Goal: Information Seeking & Learning: Check status

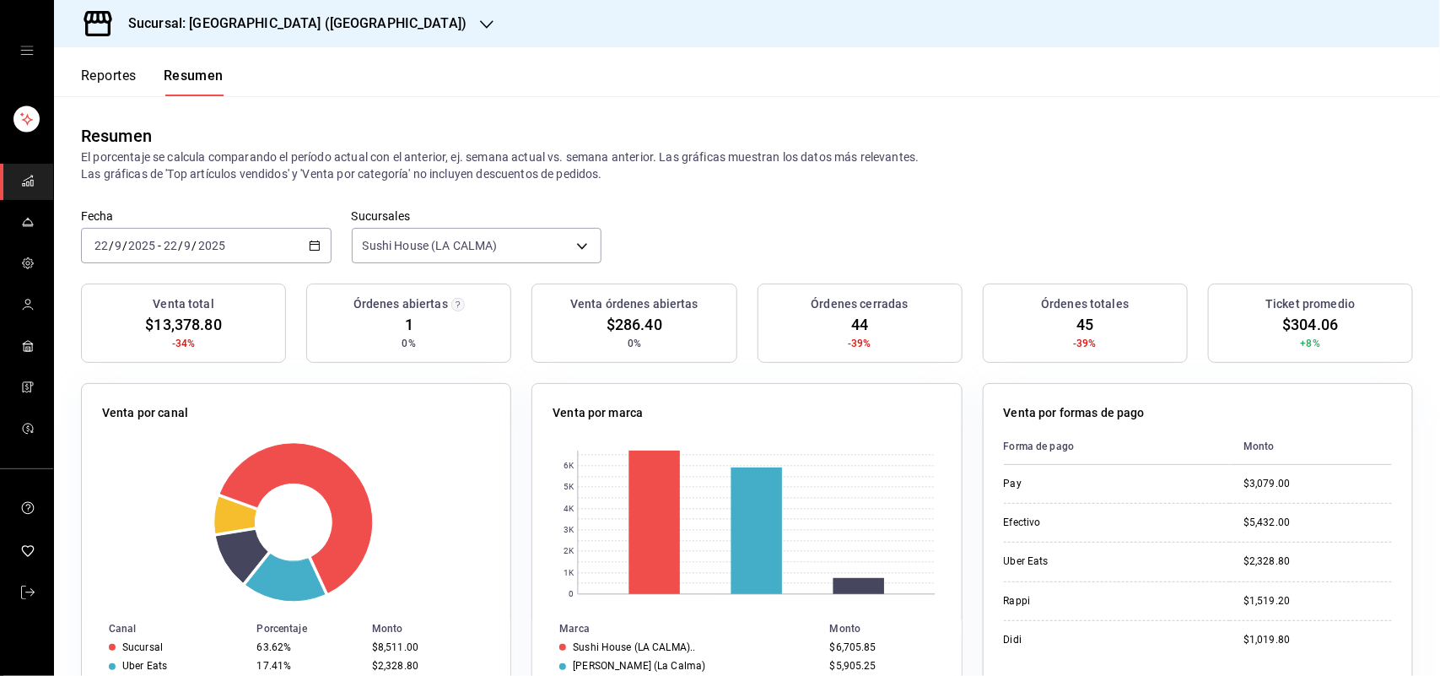
click at [115, 70] on button "Reportes" at bounding box center [109, 82] width 56 height 29
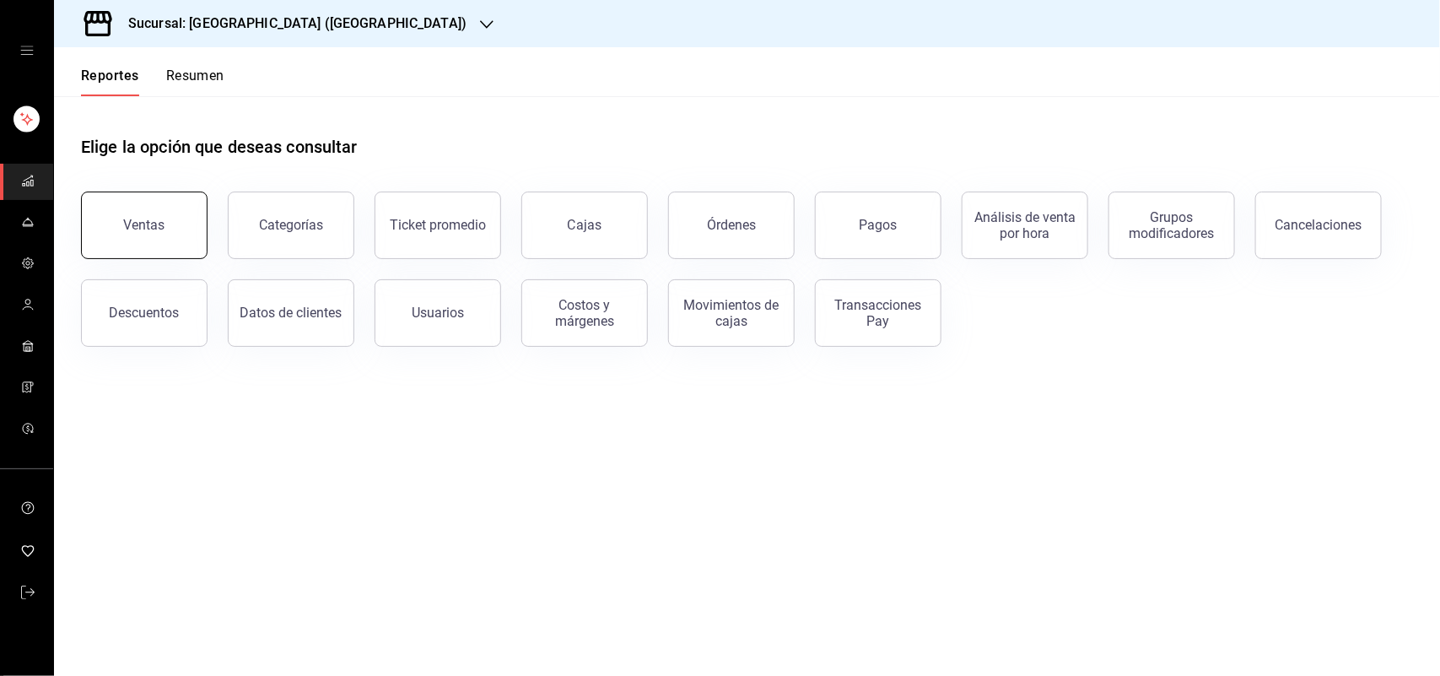
click at [188, 218] on button "Ventas" at bounding box center [144, 226] width 127 height 68
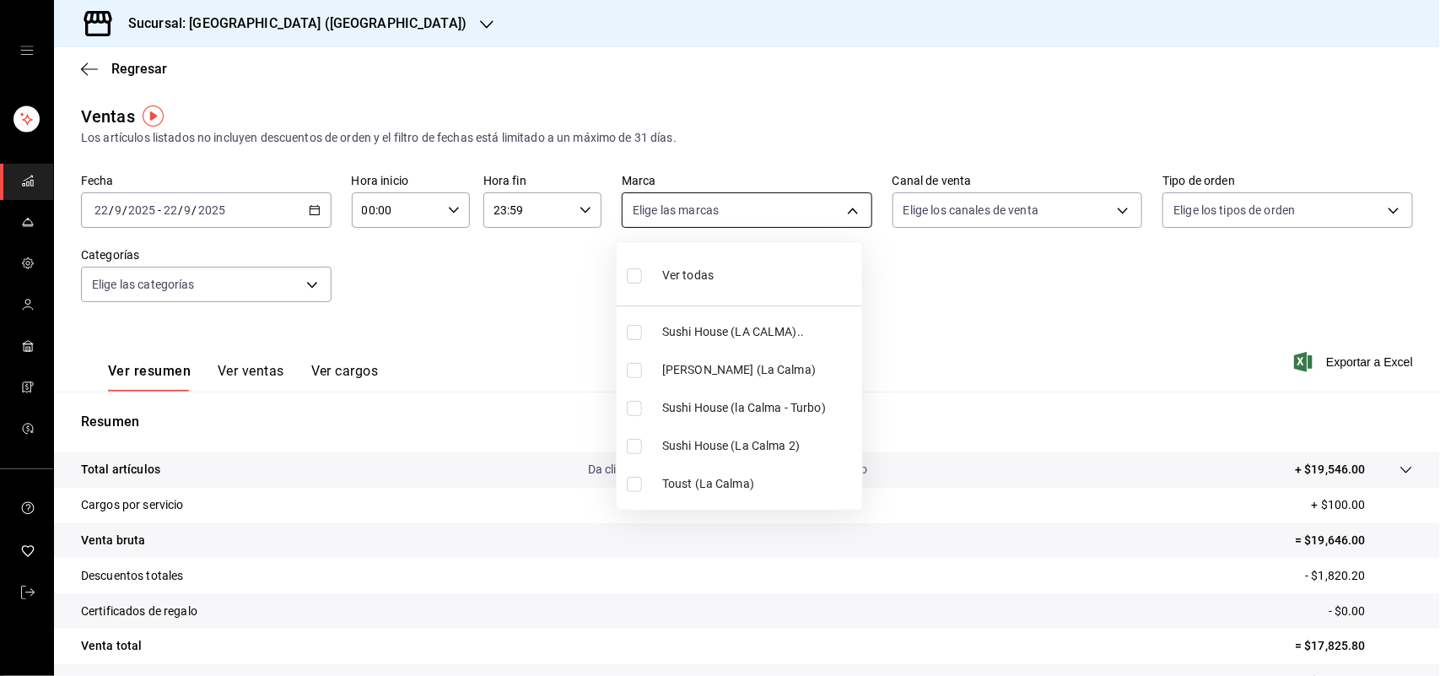
click at [846, 208] on body "Sucursal: Sushi House (LA CALMA) Regresar Ventas Los artículos listados no incl…" at bounding box center [720, 338] width 1440 height 676
click at [642, 330] on label at bounding box center [638, 332] width 22 height 15
click at [642, 330] on input "checkbox" at bounding box center [634, 332] width 15 height 15
checkbox input "false"
click at [630, 329] on input "checkbox" at bounding box center [634, 332] width 15 height 15
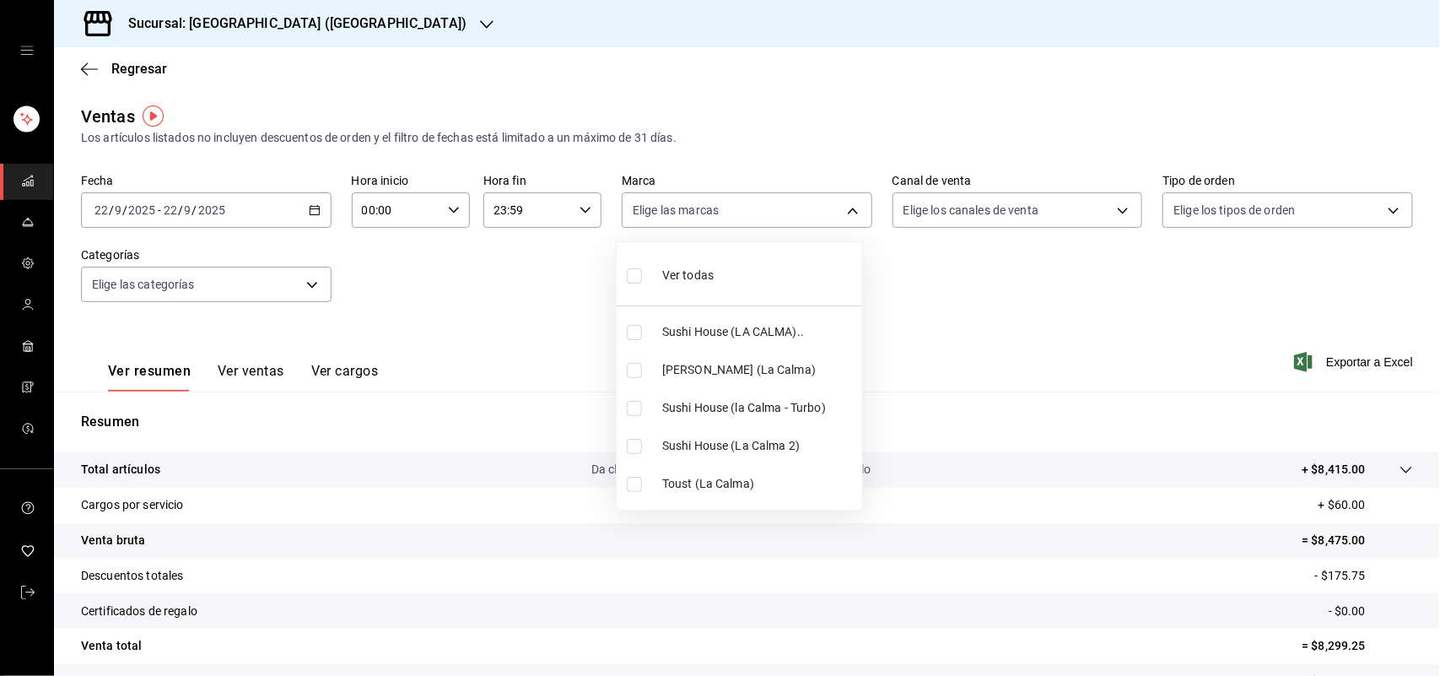
checkbox input "true"
type input "307f2552-bed5-4451-a1d4-9a3d8e6b1418"
click at [1106, 209] on div at bounding box center [720, 338] width 1440 height 676
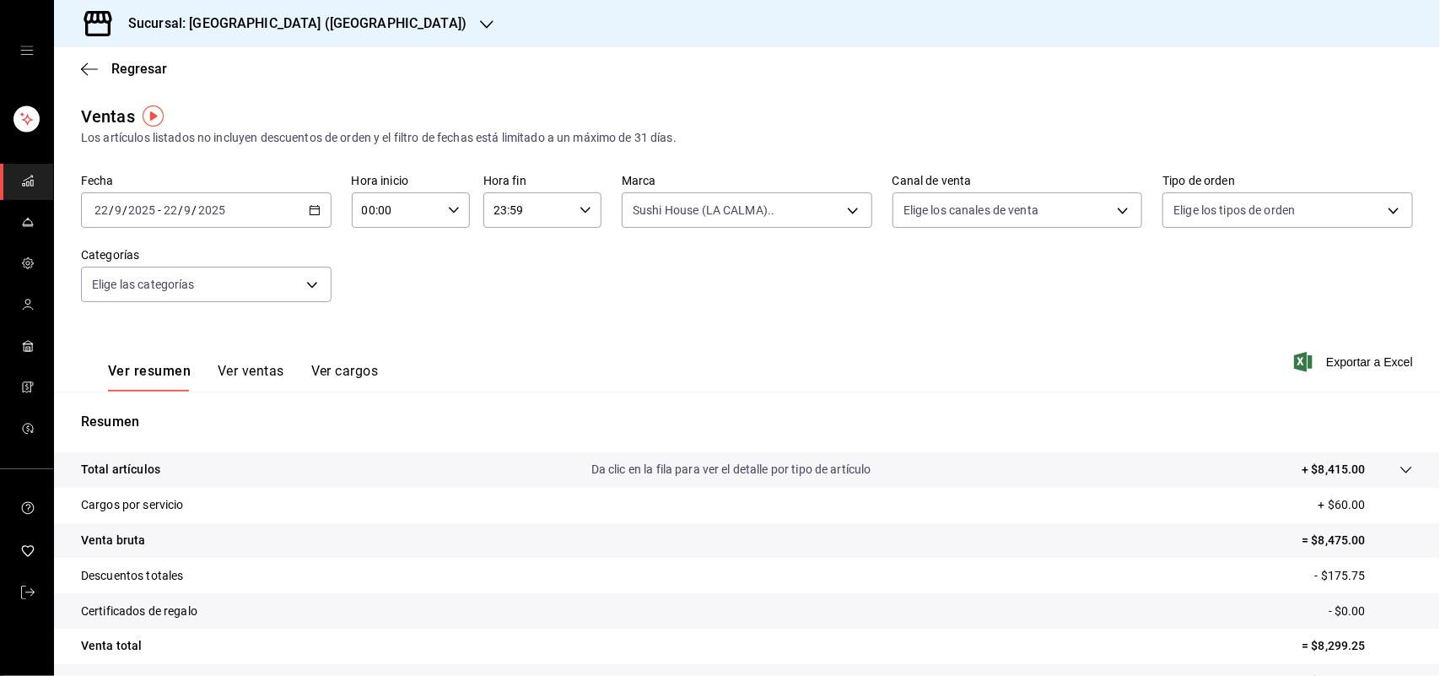
click at [1106, 209] on div at bounding box center [720, 338] width 1440 height 676
click at [1106, 209] on body "Sucursal: Sushi House (LA CALMA) Regresar Ventas Los artículos listados no incl…" at bounding box center [720, 338] width 1440 height 676
click at [909, 410] on input "checkbox" at bounding box center [901, 408] width 15 height 15
checkbox input "true"
type input "RAPPI"
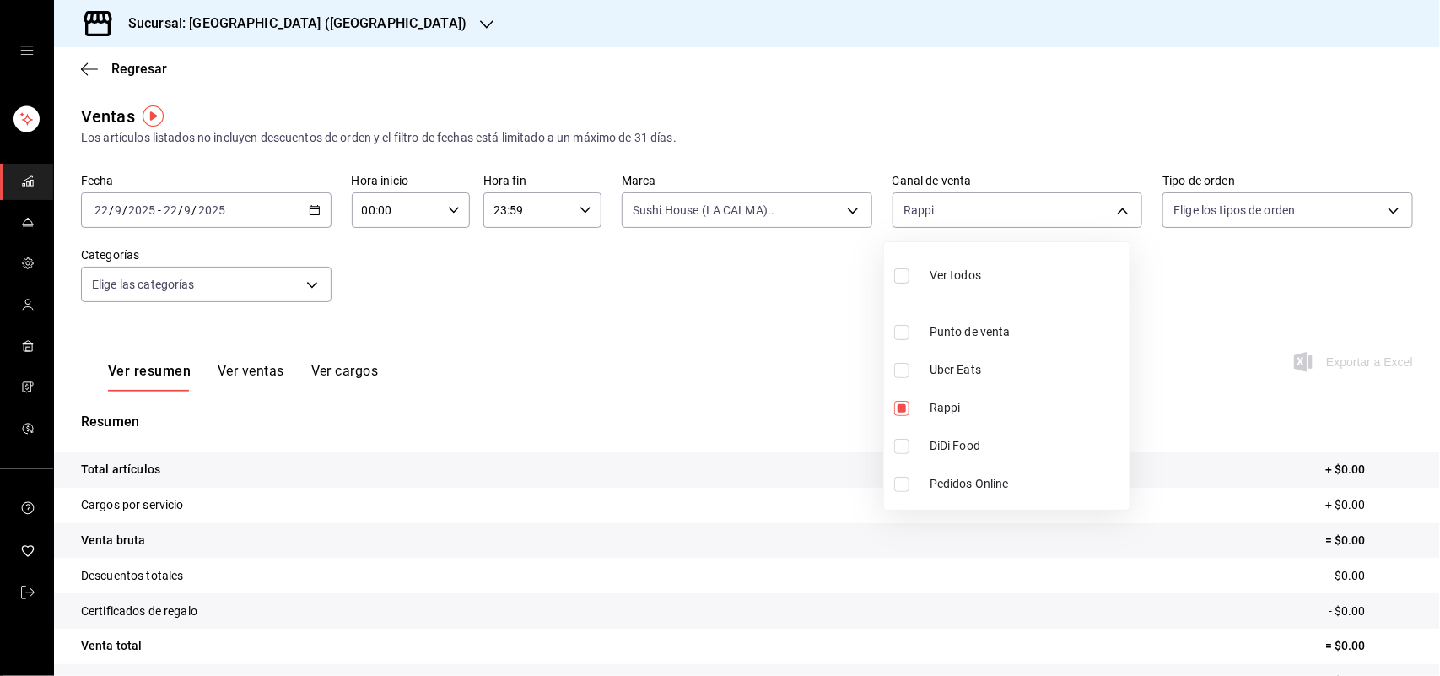
click at [845, 208] on div at bounding box center [720, 338] width 1440 height 676
click at [845, 208] on div "Ver todos Punto de venta Uber Eats Rappi DiDi Food Pedidos Online" at bounding box center [720, 338] width 1440 height 676
click at [845, 208] on body "Sucursal: Sushi House (LA CALMA) Regresar Ventas Los artículos listados no incl…" at bounding box center [720, 338] width 1440 height 676
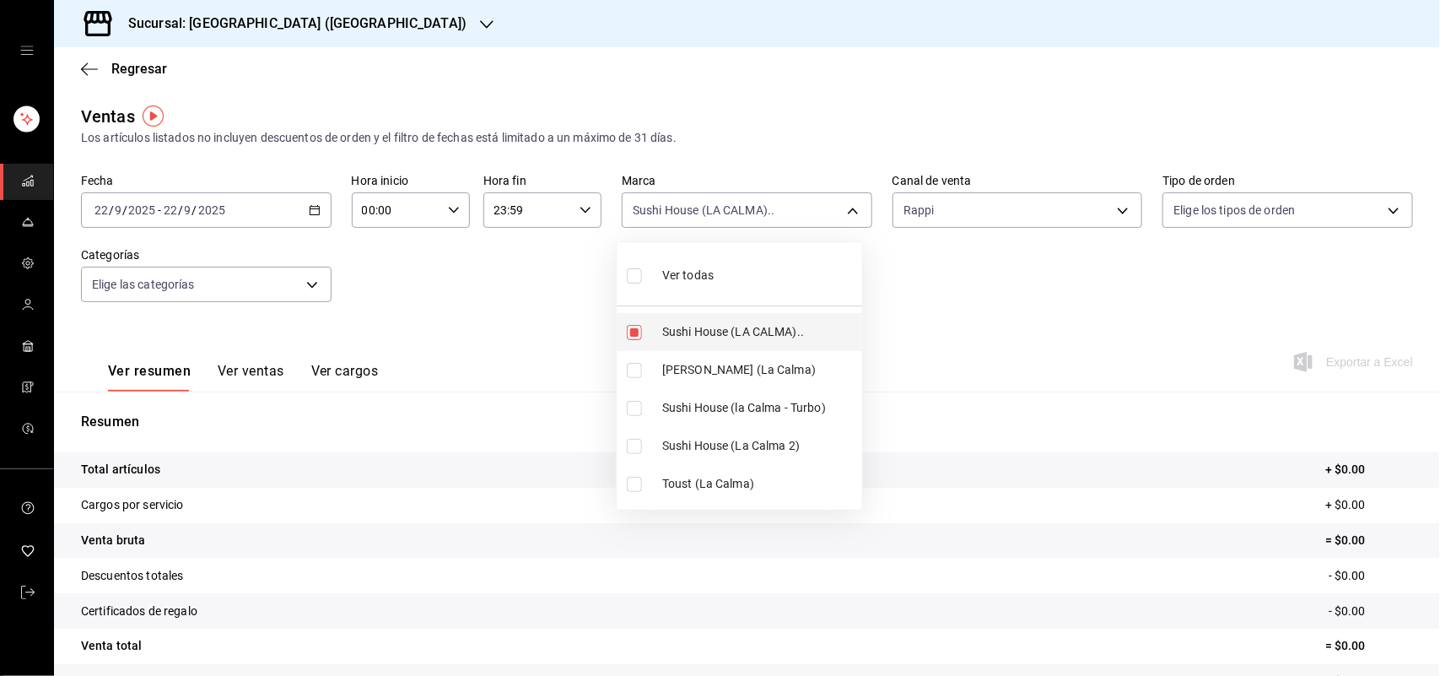
click at [639, 340] on li "Sushi House (LA CALMA).." at bounding box center [740, 332] width 246 height 38
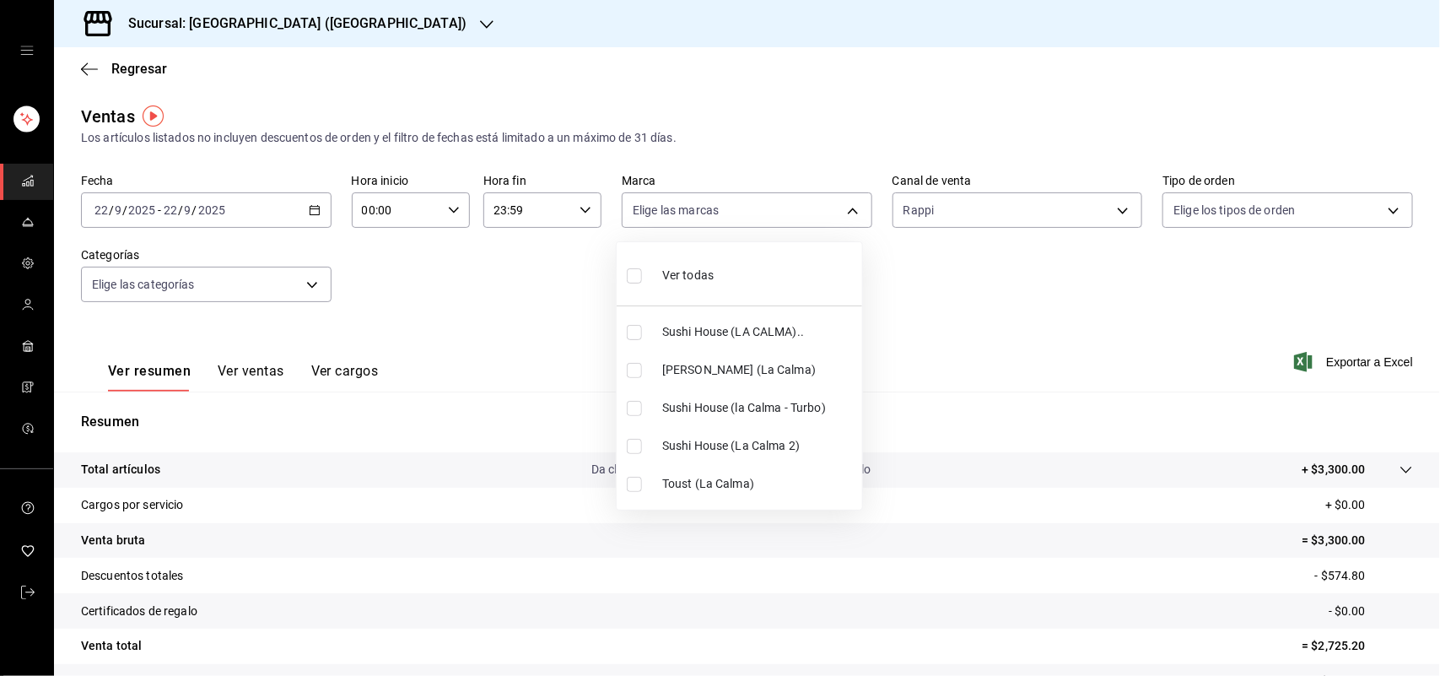
click at [633, 330] on input "checkbox" at bounding box center [634, 332] width 15 height 15
checkbox input "true"
click at [635, 419] on li "Sushi House (la Calma - Turbo)" at bounding box center [740, 408] width 246 height 38
type input "307f2552-bed5-4451-a1d4-9a3d8e6b1418,8d0dddf4-cc55-4964-ab1c-2b5841a14462"
checkbox input "true"
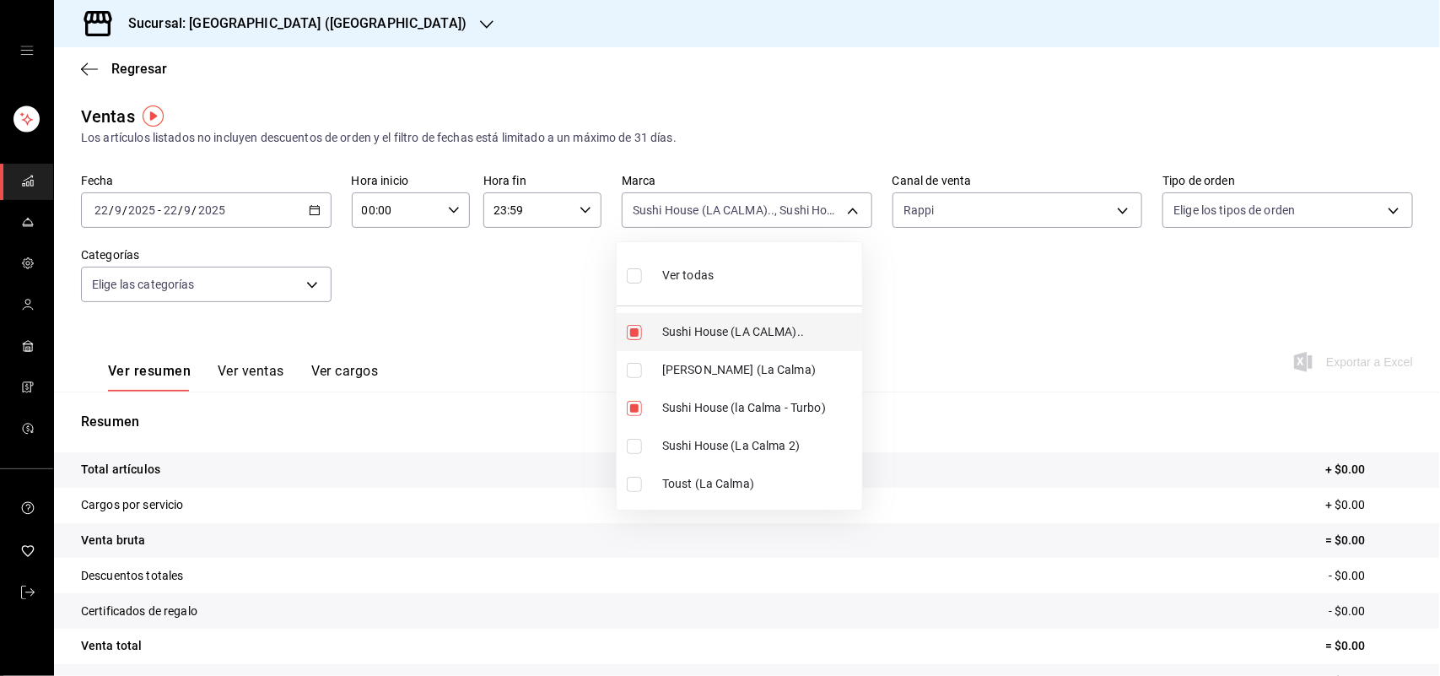
click at [635, 336] on input "checkbox" at bounding box center [634, 332] width 15 height 15
checkbox input "false"
type input "8d0dddf4-cc55-4964-ab1c-2b5841a14462"
click at [635, 411] on input "checkbox" at bounding box center [634, 408] width 15 height 15
checkbox input "false"
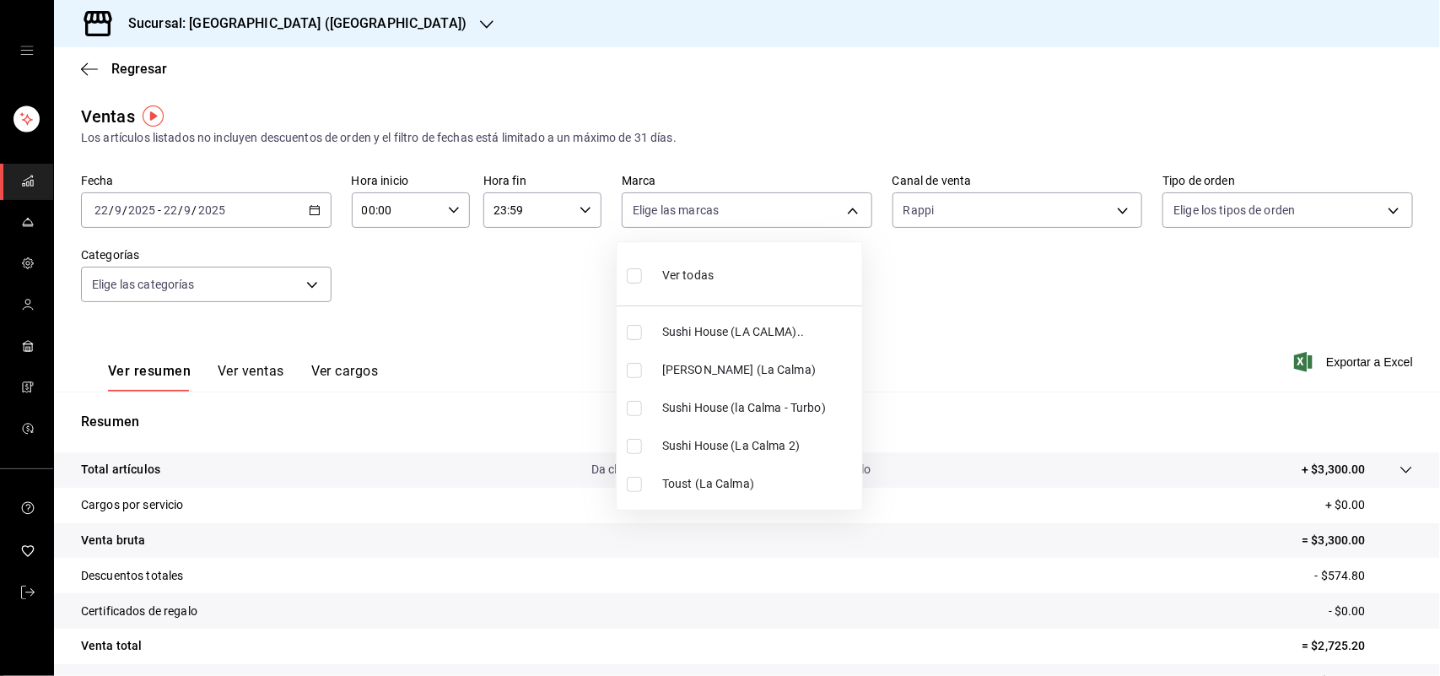
click at [635, 450] on input "checkbox" at bounding box center [634, 446] width 15 height 15
checkbox input "true"
type input "370d3383-42ab-44c7-9136-c83d53f09056"
click at [635, 450] on input "checkbox" at bounding box center [634, 446] width 15 height 15
checkbox input "false"
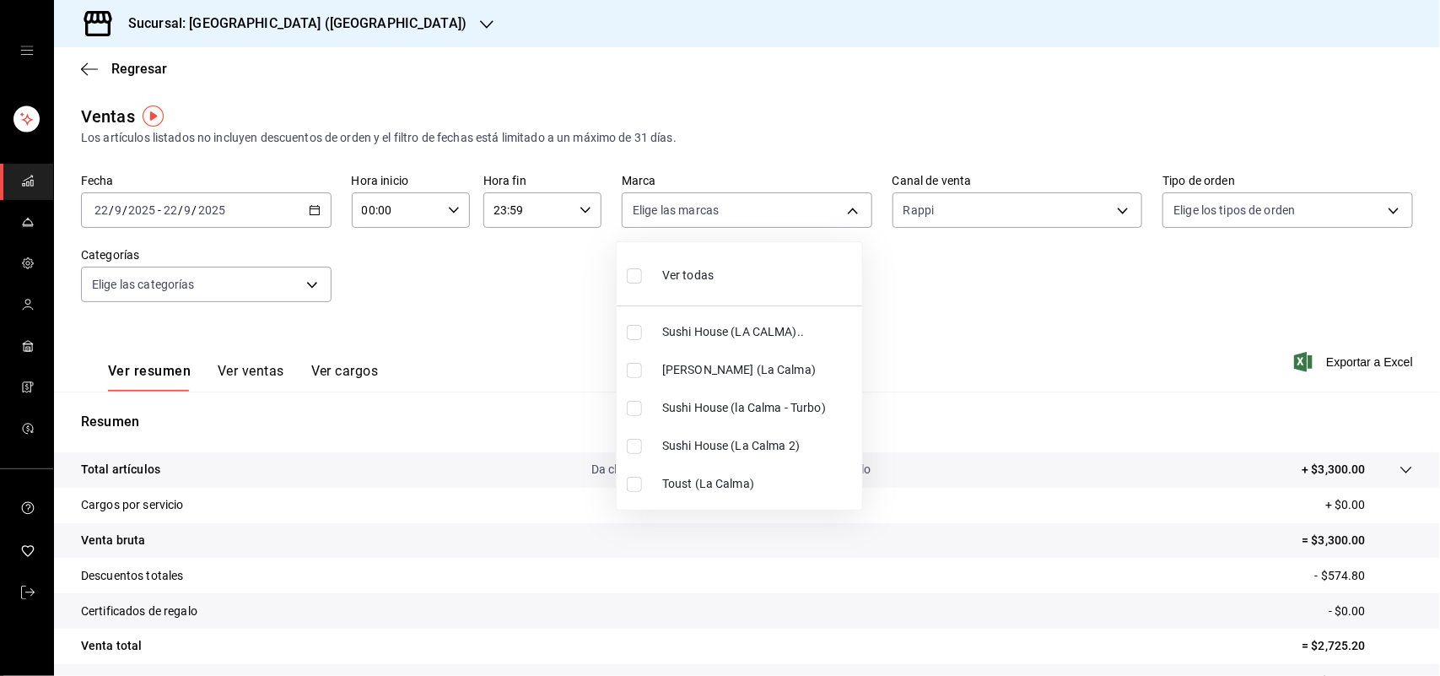
click at [637, 488] on input "checkbox" at bounding box center [634, 484] width 15 height 15
checkbox input "true"
type input "4d5f328c-1a70-4ae8-b0d4-ddc7ef8bf154"
click at [637, 488] on input "checkbox" at bounding box center [634, 484] width 15 height 15
checkbox input "false"
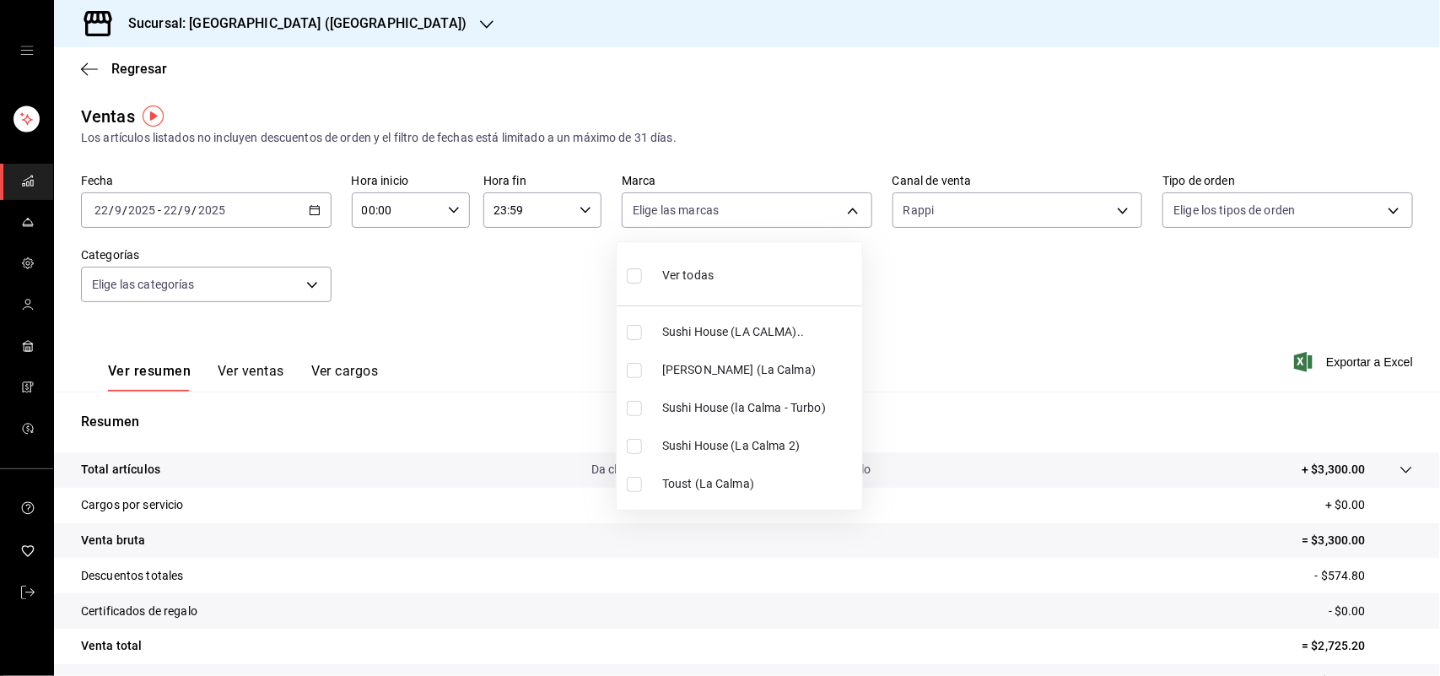
click at [635, 444] on input "checkbox" at bounding box center [634, 446] width 15 height 15
checkbox input "true"
type input "370d3383-42ab-44c7-9136-c83d53f09056"
click at [635, 444] on input "checkbox" at bounding box center [634, 446] width 15 height 15
checkbox input "false"
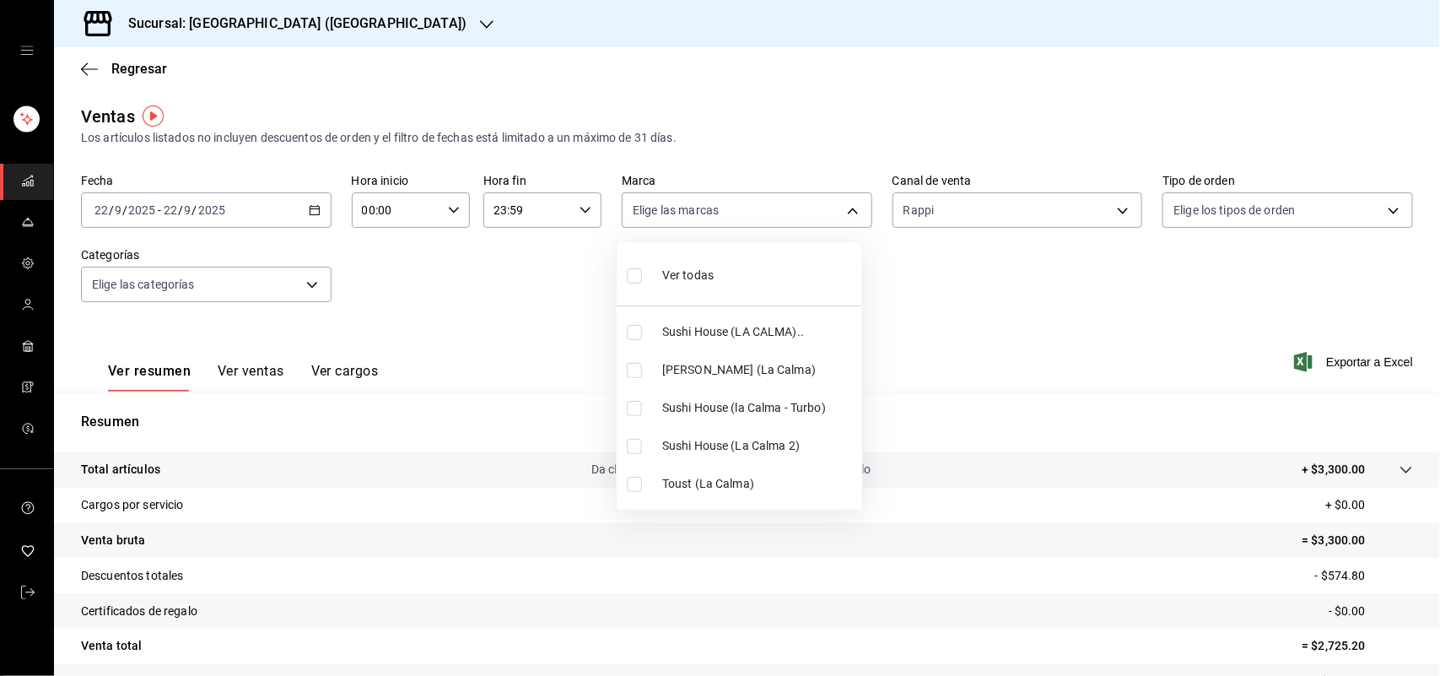
click at [639, 410] on input "checkbox" at bounding box center [634, 408] width 15 height 15
checkbox input "true"
type input "8d0dddf4-cc55-4964-ab1c-2b5841a14462"
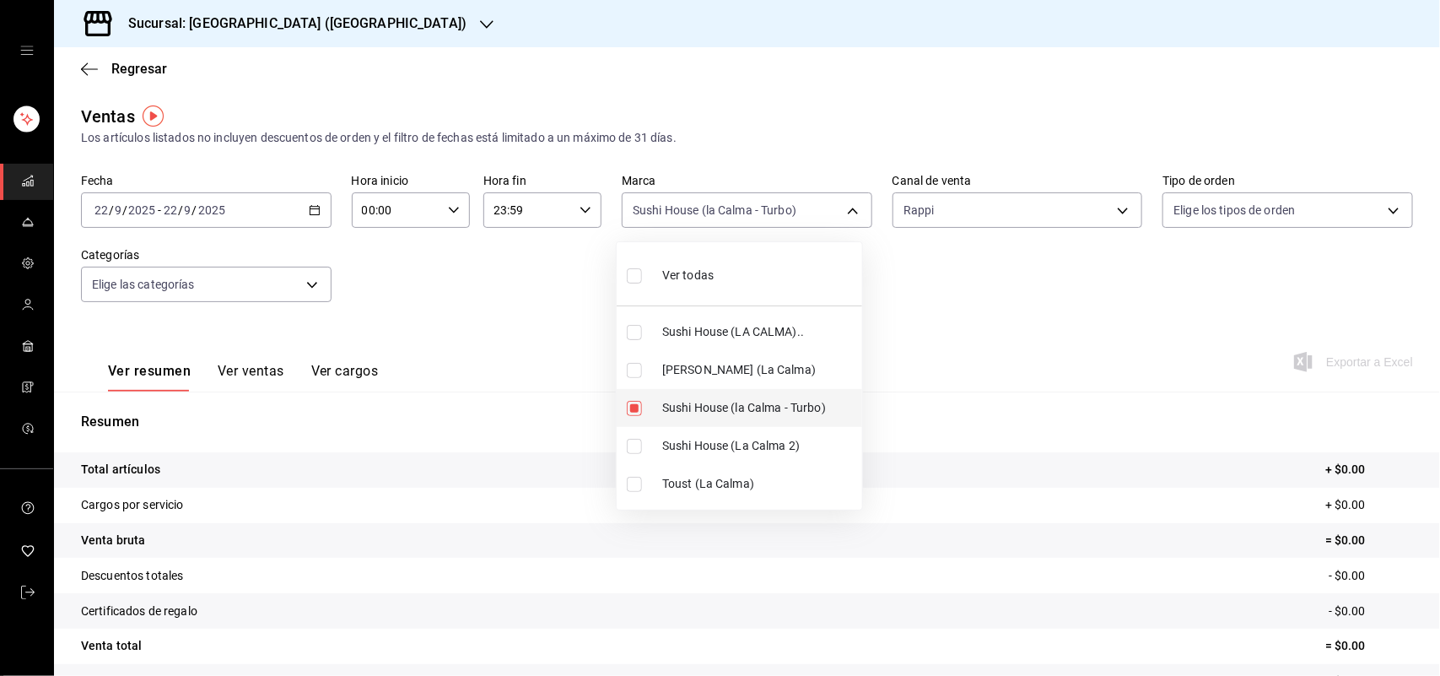
click at [639, 410] on input "checkbox" at bounding box center [634, 408] width 15 height 15
checkbox input "false"
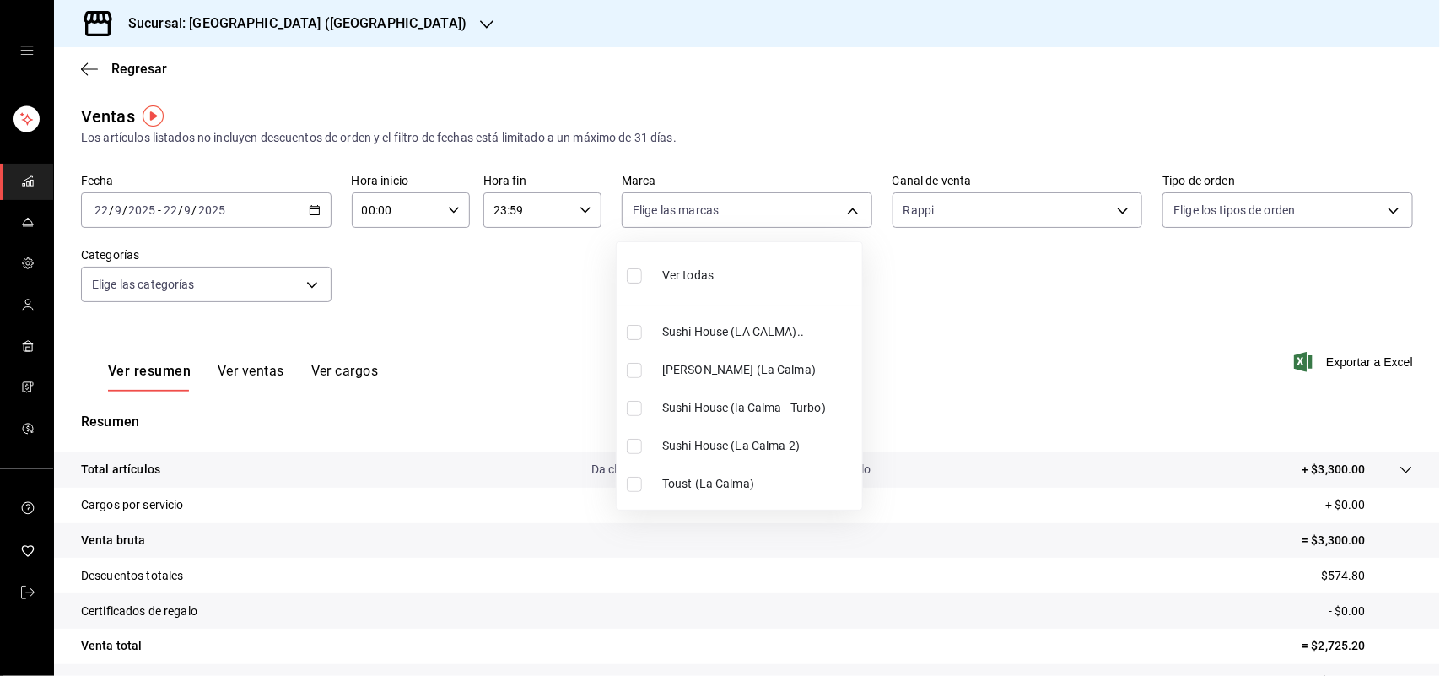
click at [634, 336] on input "checkbox" at bounding box center [634, 332] width 15 height 15
checkbox input "true"
type input "307f2552-bed5-4451-a1d4-9a3d8e6b1418"
click at [635, 409] on input "checkbox" at bounding box center [634, 408] width 15 height 15
checkbox input "true"
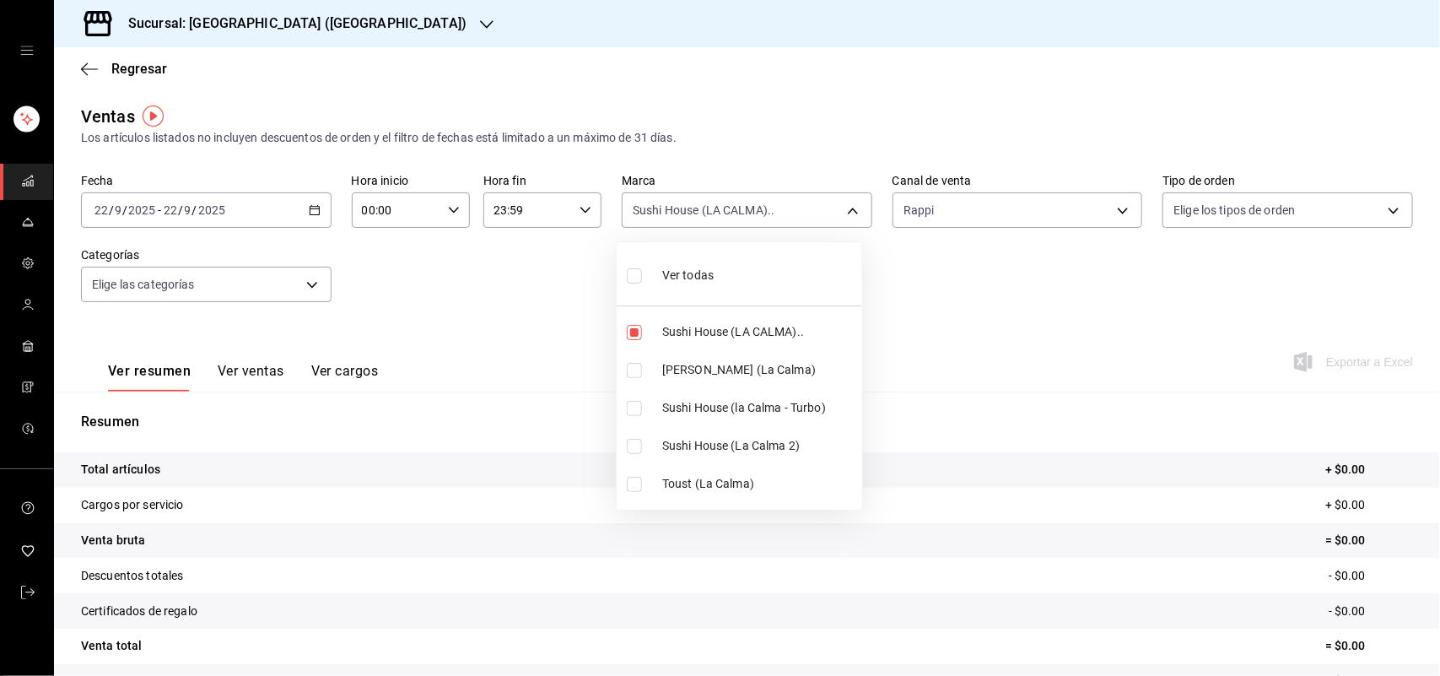
type input "307f2552-bed5-4451-a1d4-9a3d8e6b1418,8d0dddf4-cc55-4964-ab1c-2b5841a14462"
click at [635, 409] on input "checkbox" at bounding box center [634, 408] width 15 height 15
checkbox input "false"
type input "307f2552-bed5-4451-a1d4-9a3d8e6b1418"
click at [638, 450] on input "checkbox" at bounding box center [634, 446] width 15 height 15
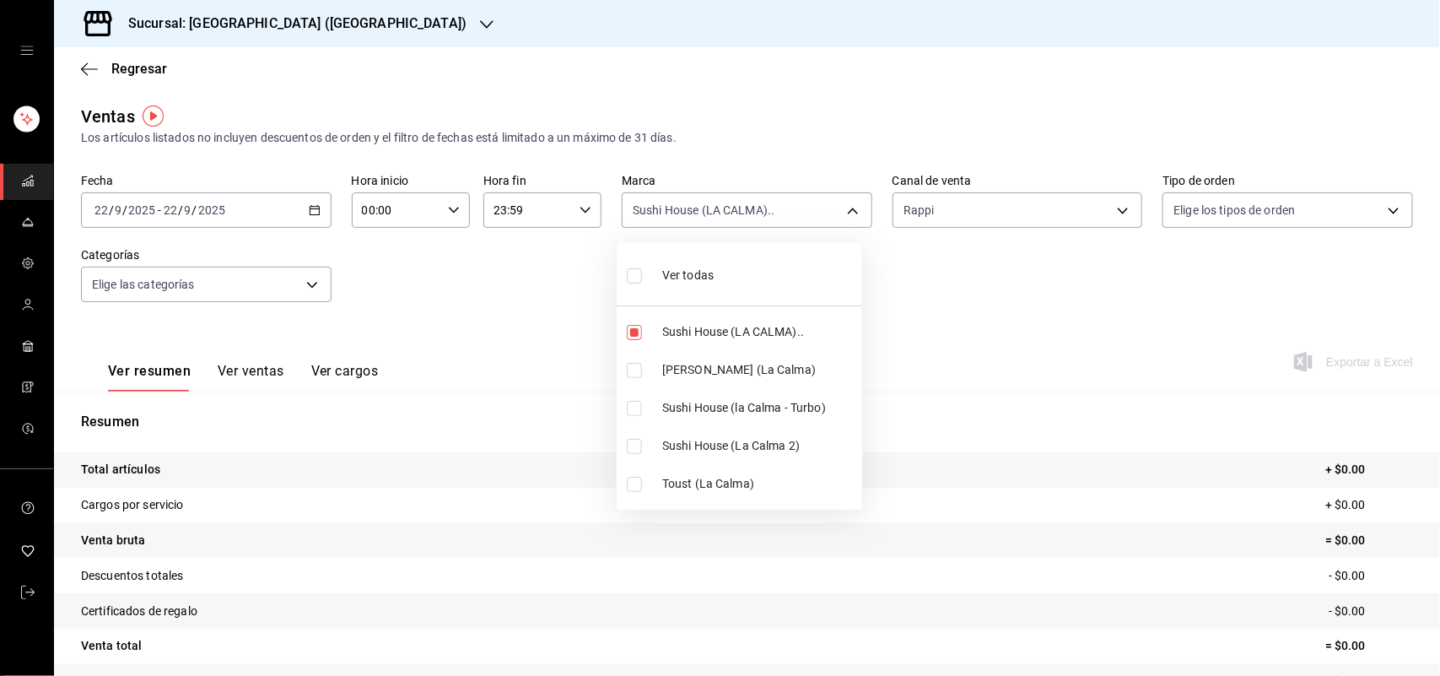
checkbox input "true"
type input "307f2552-bed5-4451-a1d4-9a3d8e6b1418,370d3383-42ab-44c7-9136-c83d53f09056"
click at [640, 450] on input "checkbox" at bounding box center [634, 446] width 15 height 15
checkbox input "false"
type input "307f2552-bed5-4451-a1d4-9a3d8e6b1418"
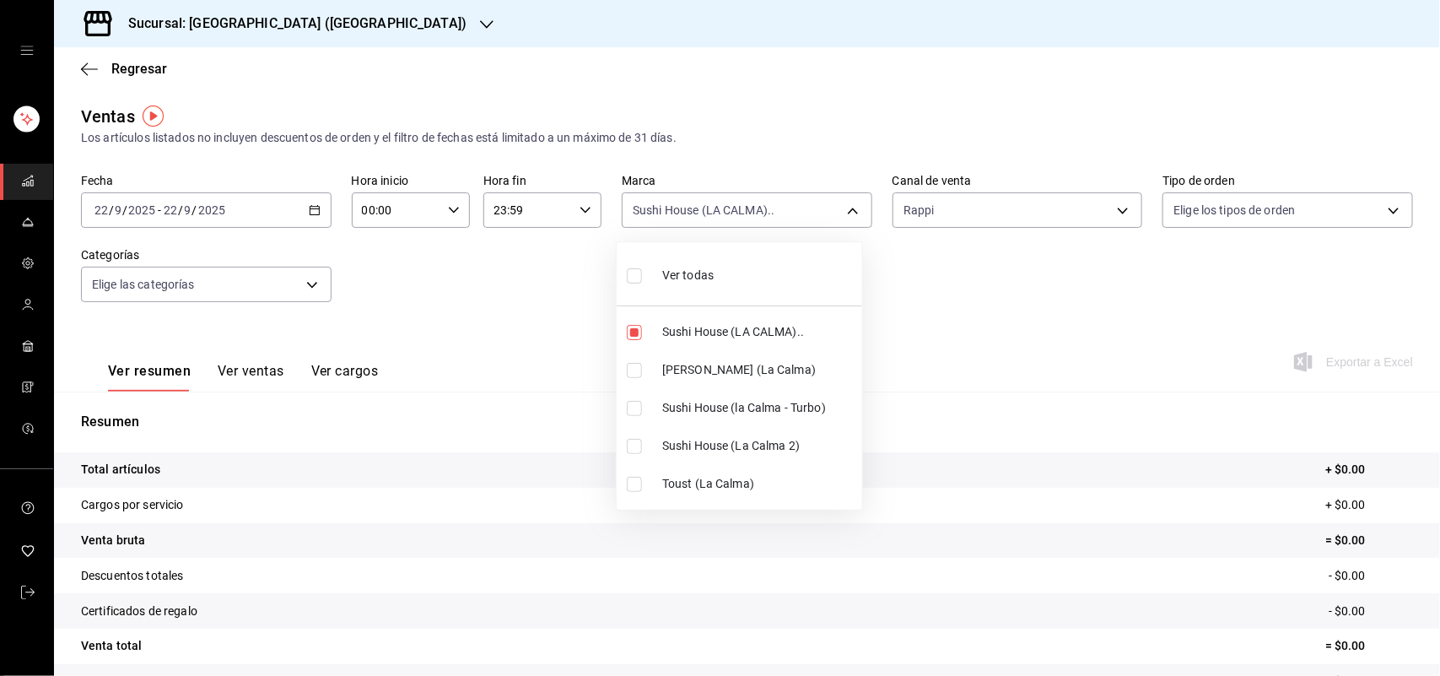
click at [1104, 198] on div at bounding box center [720, 338] width 1440 height 676
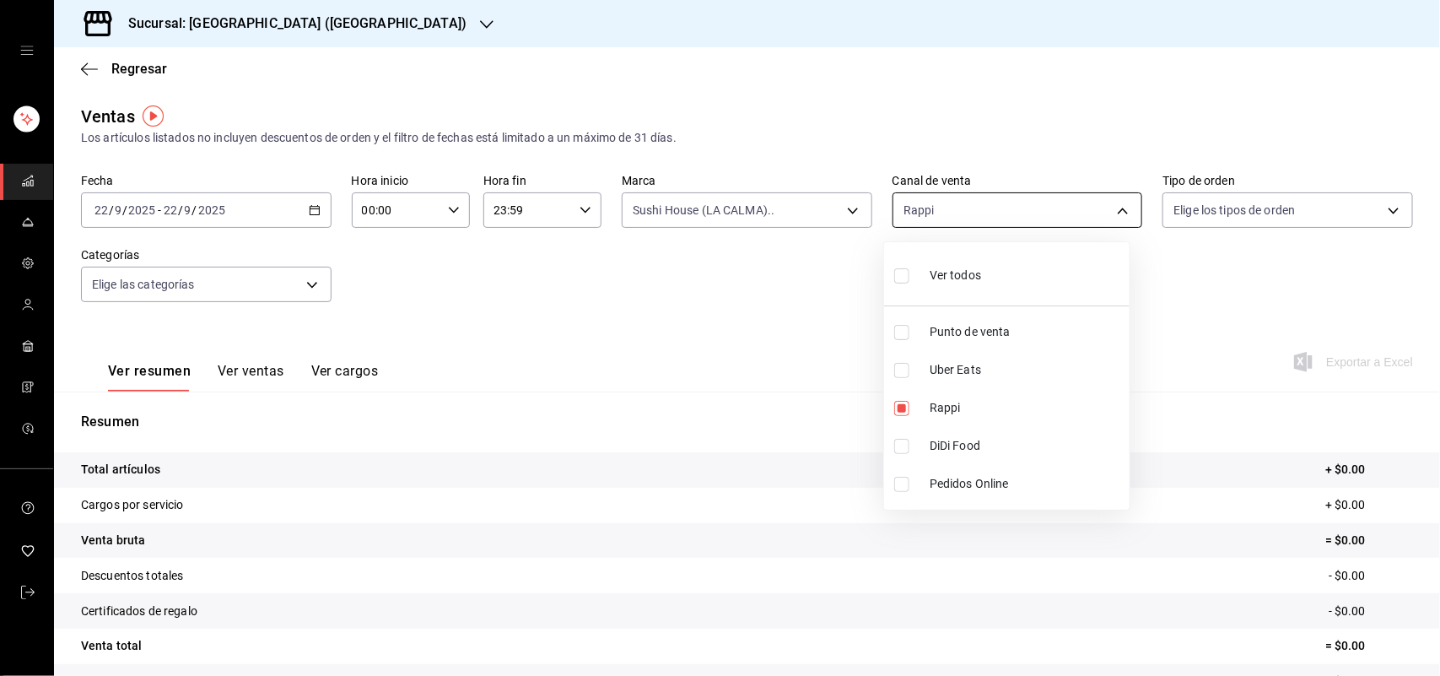
click at [1110, 204] on body "Sucursal: Sushi House (LA CALMA) Regresar Ventas Los artículos listados no incl…" at bounding box center [720, 338] width 1440 height 676
click at [905, 410] on input "checkbox" at bounding box center [901, 408] width 15 height 15
checkbox input "false"
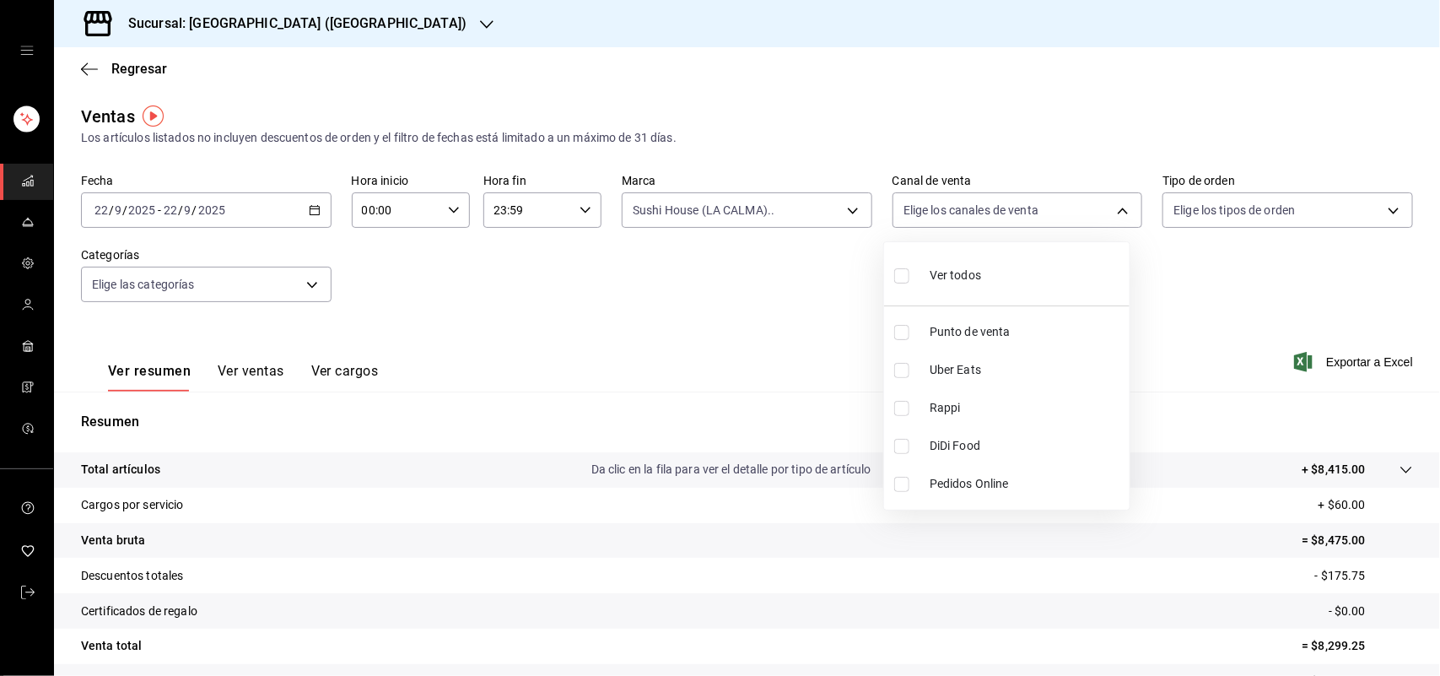
click at [903, 450] on input "checkbox" at bounding box center [901, 446] width 15 height 15
checkbox input "true"
type input "DIDI_FOOD"
click at [903, 450] on input "checkbox" at bounding box center [901, 446] width 15 height 15
checkbox input "false"
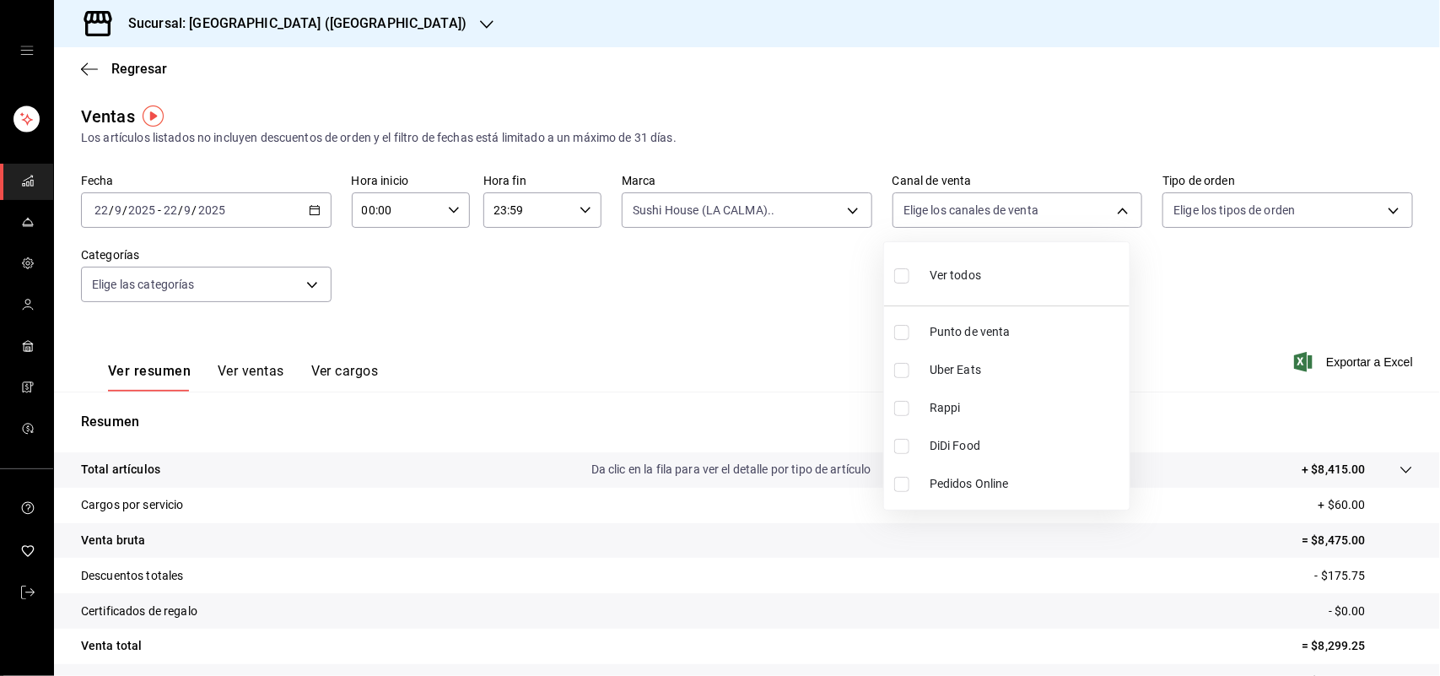
click at [910, 370] on label at bounding box center [905, 370] width 22 height 15
click at [910, 370] on input "checkbox" at bounding box center [901, 370] width 15 height 15
checkbox input "false"
click at [899, 374] on input "checkbox" at bounding box center [901, 370] width 15 height 15
checkbox input "true"
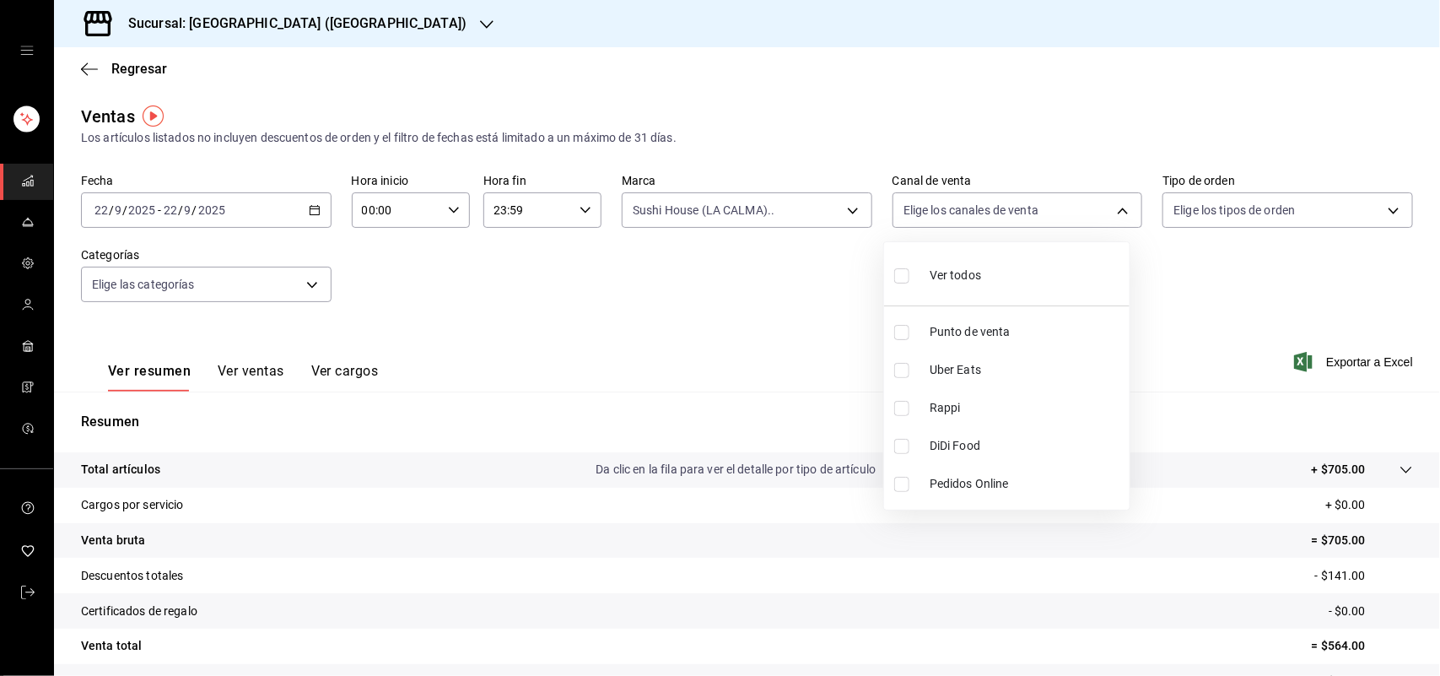
type input "UBER_EATS"
click at [899, 374] on input "checkbox" at bounding box center [901, 370] width 15 height 15
checkbox input "false"
click at [1114, 211] on div at bounding box center [720, 338] width 1440 height 676
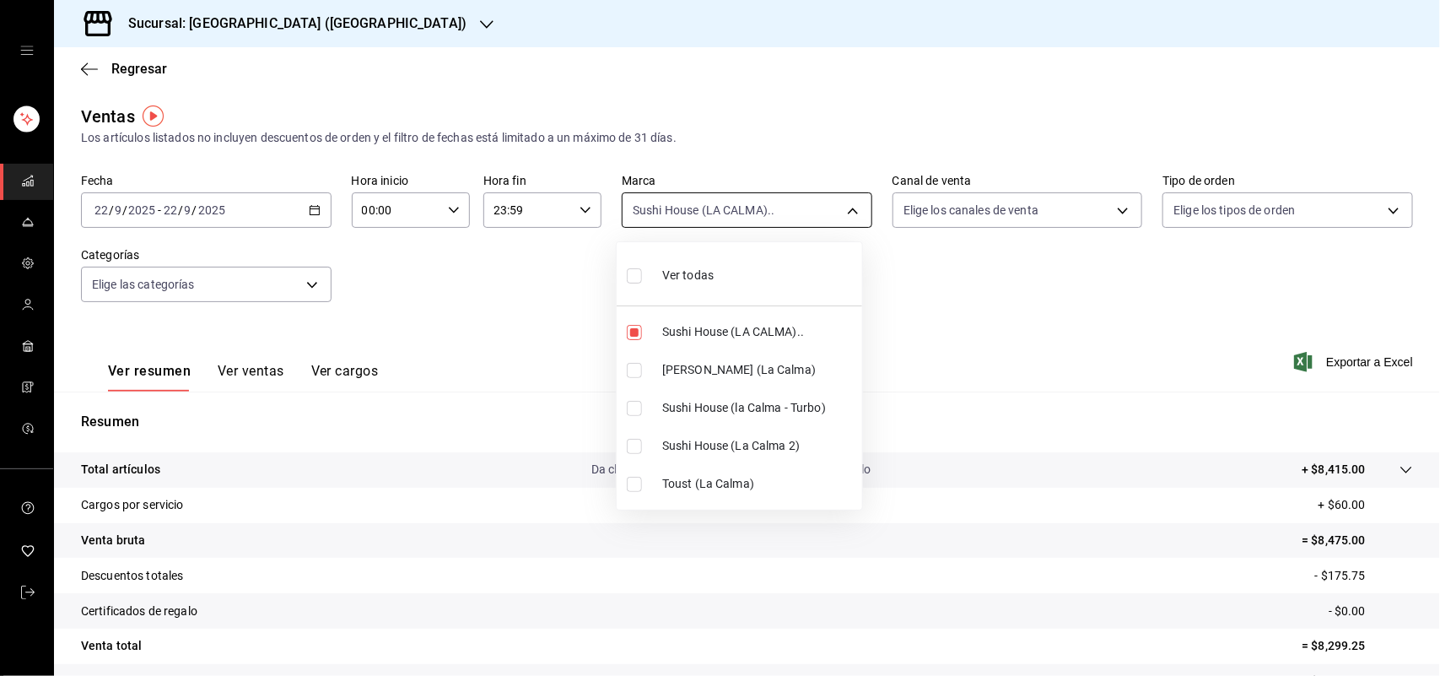
click at [845, 209] on body "Sucursal: Sushi House (LA CALMA) Regresar Ventas Los artículos listados no incl…" at bounding box center [720, 338] width 1440 height 676
click at [635, 329] on input "checkbox" at bounding box center [634, 332] width 15 height 15
checkbox input "false"
click at [629, 374] on input "checkbox" at bounding box center [634, 370] width 15 height 15
checkbox input "true"
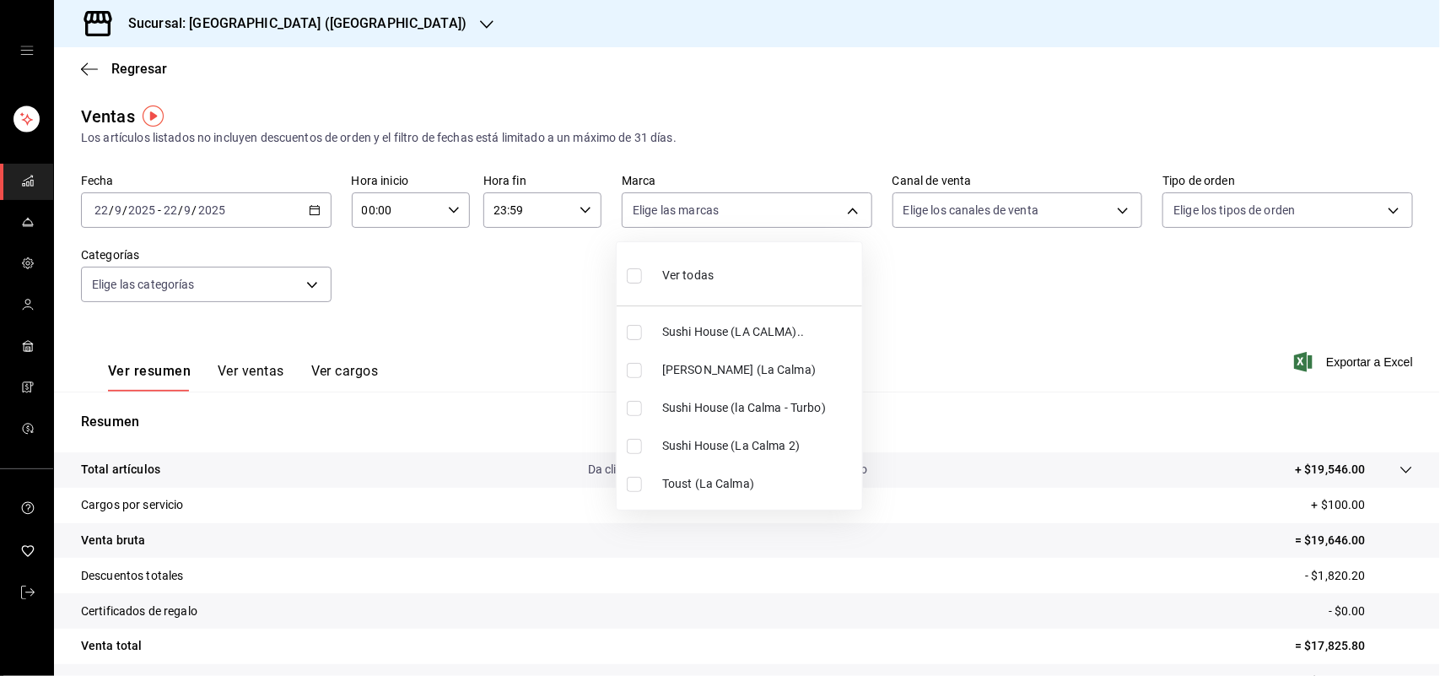
type input "ad5c7ce8-09c3-4353-8fa5-0bd3f2c3ed7d"
click at [1108, 195] on div at bounding box center [720, 338] width 1440 height 676
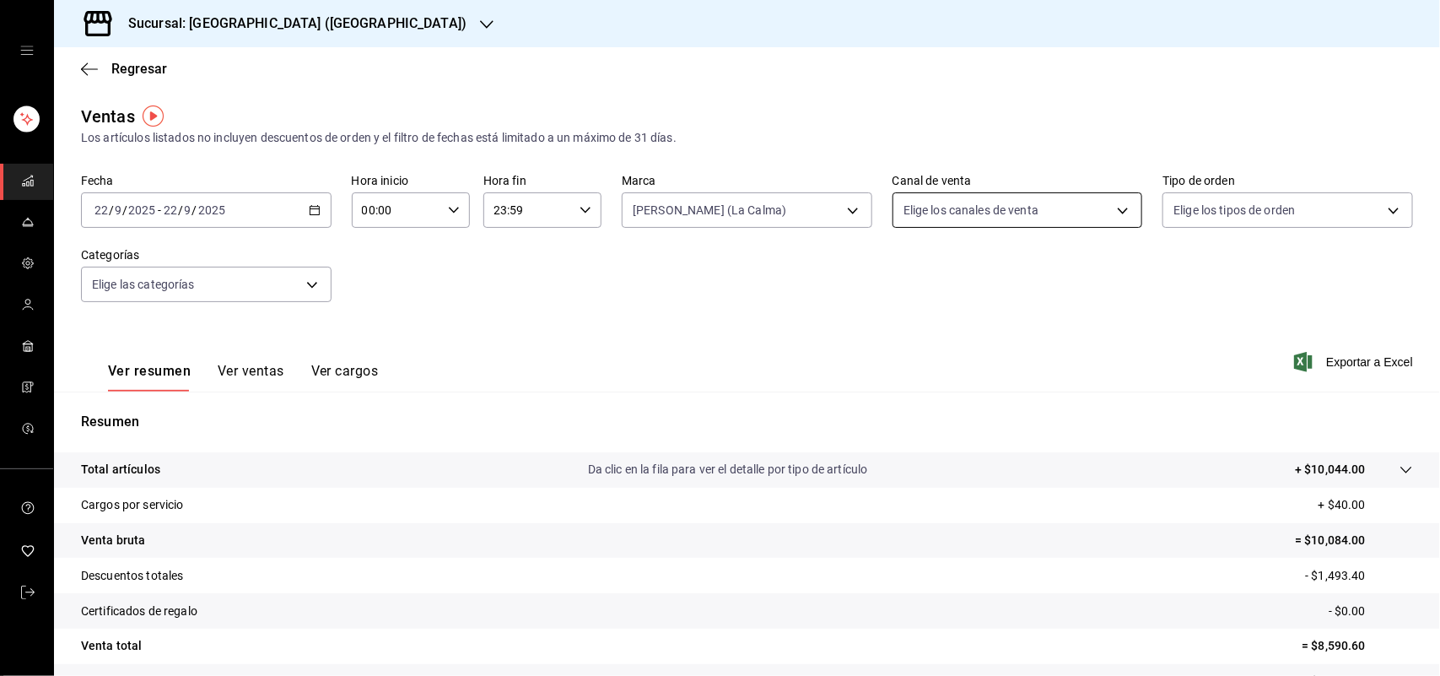
click at [1107, 201] on body "Sucursal: Sushi House (LA CALMA) Regresar Ventas Los artículos listados no incl…" at bounding box center [720, 338] width 1440 height 676
click at [844, 216] on div at bounding box center [720, 338] width 1440 height 676
click at [844, 216] on div "Ver todos Punto de venta Uber Eats Rappi DiDi Food Pedidos Online" at bounding box center [720, 338] width 1440 height 676
click at [844, 216] on body "Sucursal: Sushi House (LA CALMA) Regresar Ventas Los artículos listados no incl…" at bounding box center [720, 338] width 1440 height 676
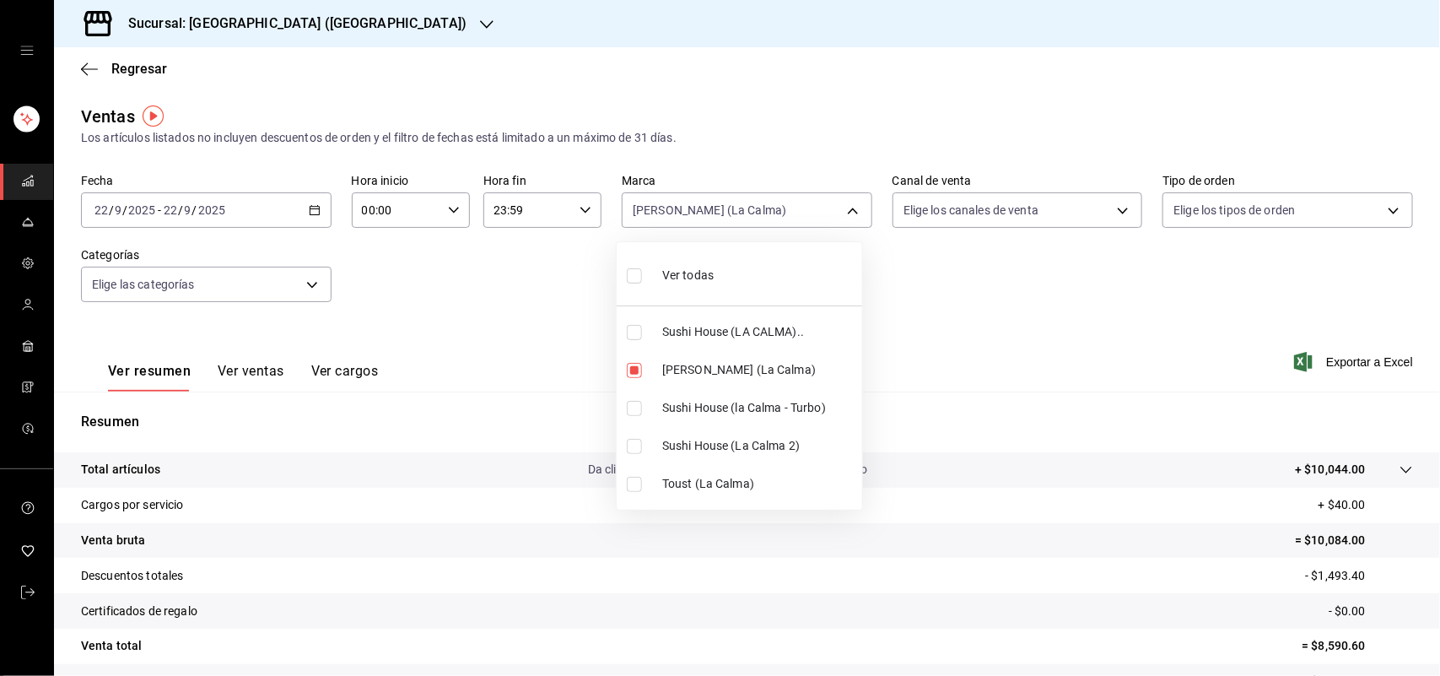
click at [1114, 212] on div at bounding box center [720, 338] width 1440 height 676
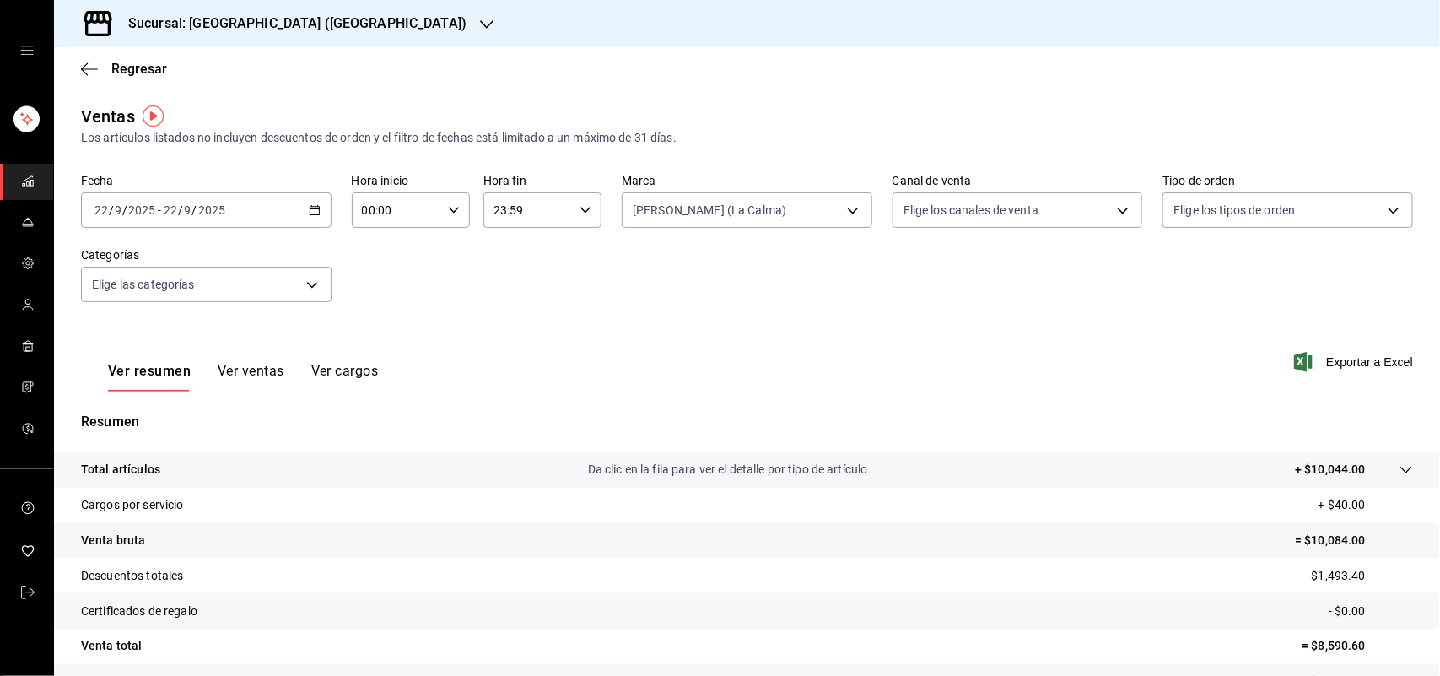
click at [1114, 212] on div "Ver todas Sushi House (LA CALMA).. Genki Poke ([GEOGRAPHIC_DATA]) [GEOGRAPHIC_D…" at bounding box center [720, 338] width 1440 height 676
click at [1114, 212] on body "Sucursal: Sushi House (LA CALMA) Regresar Ventas Los artículos listados no incl…" at bounding box center [720, 338] width 1440 height 676
click at [903, 416] on li "Rappi" at bounding box center [1007, 408] width 246 height 38
type input "RAPPI"
checkbox input "true"
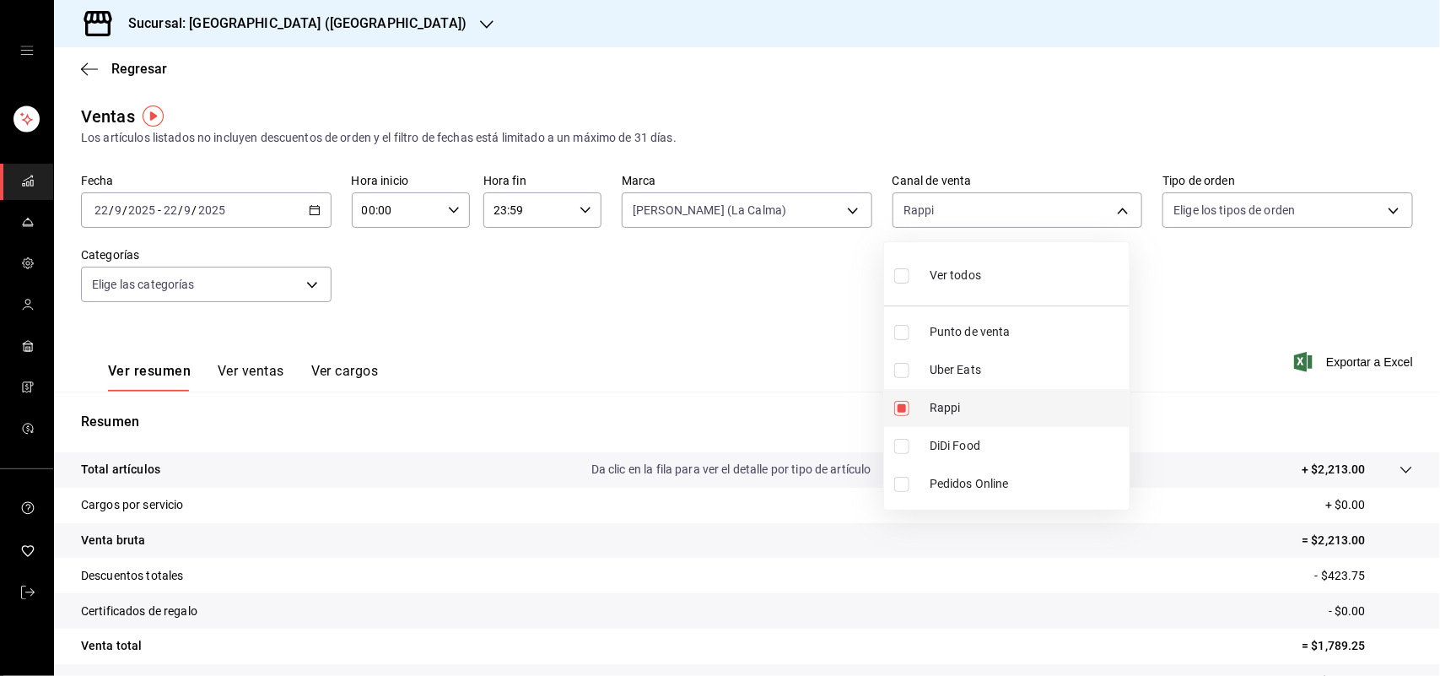
click at [903, 416] on li "Rappi" at bounding box center [1007, 408] width 246 height 38
checkbox input "false"
click at [899, 448] on input "checkbox" at bounding box center [901, 446] width 15 height 15
checkbox input "true"
type input "DIDI_FOOD"
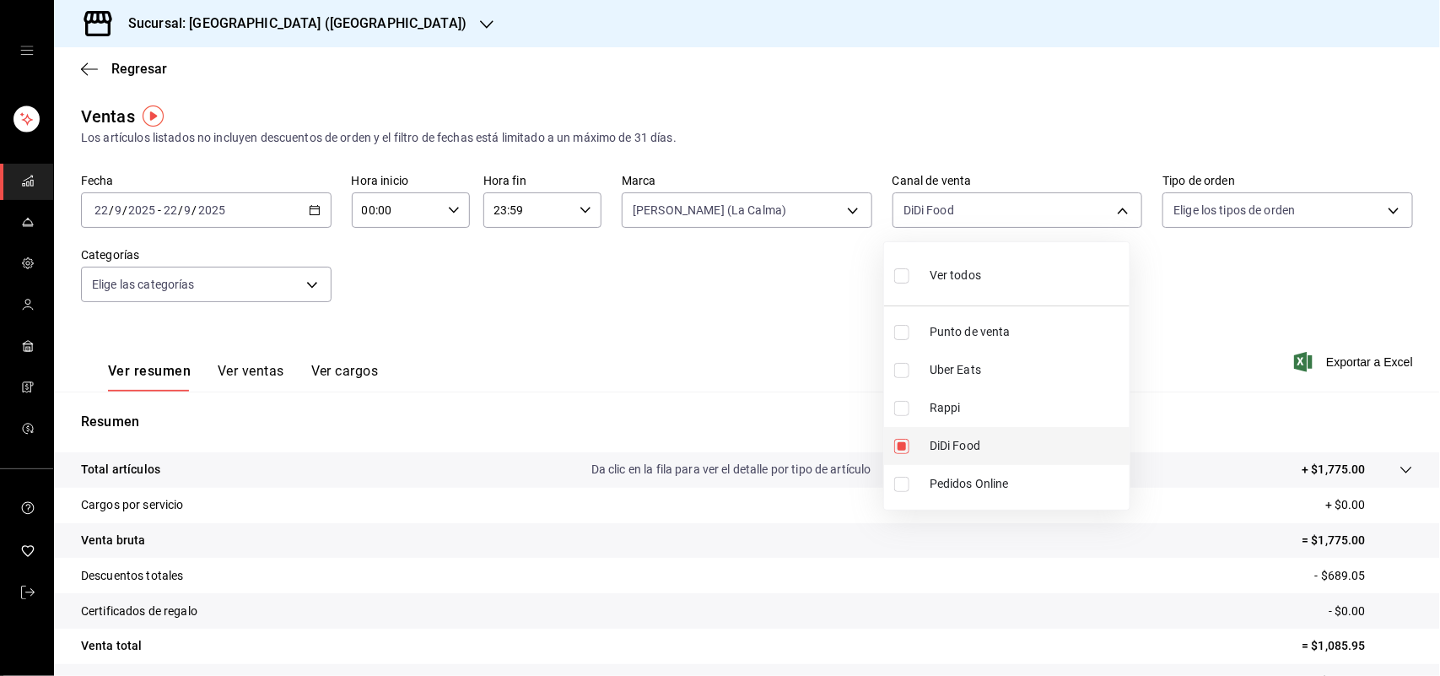
click at [899, 448] on input "checkbox" at bounding box center [901, 446] width 15 height 15
checkbox input "false"
click at [900, 374] on input "checkbox" at bounding box center [901, 370] width 15 height 15
checkbox input "true"
type input "UBER_EATS"
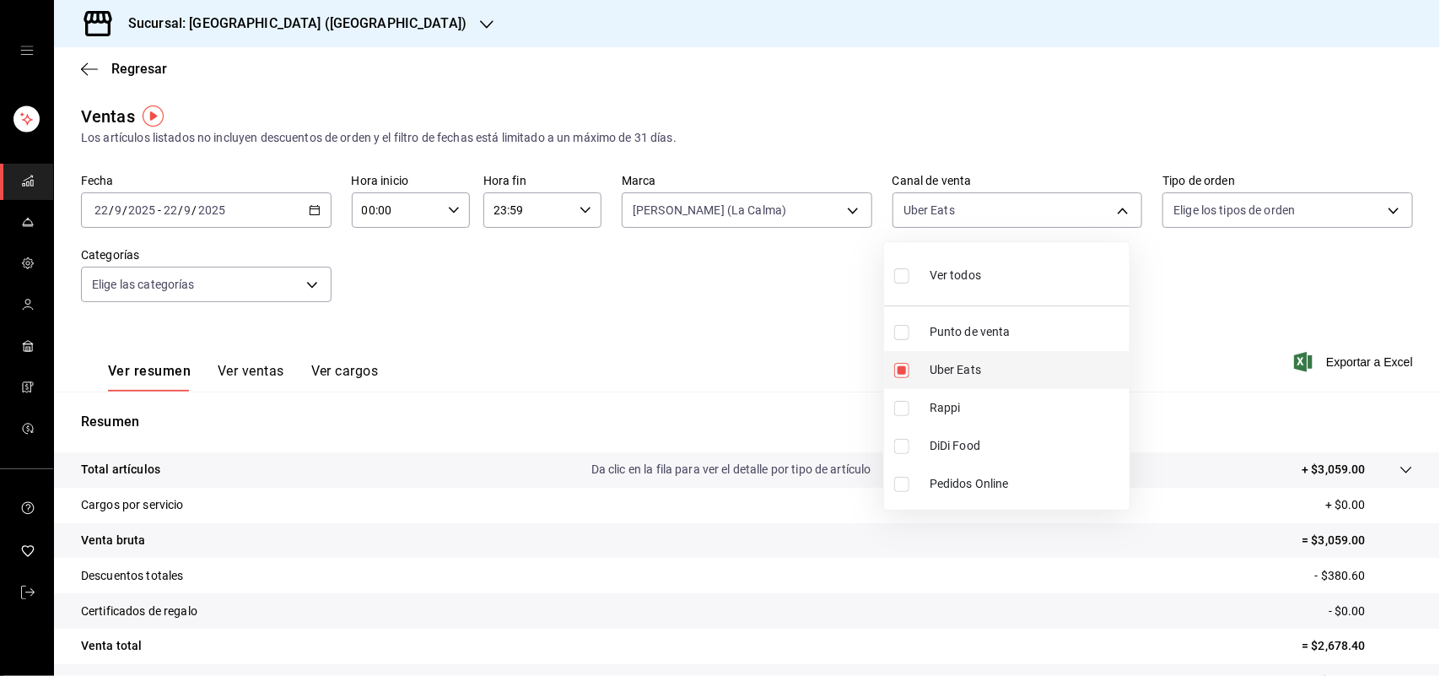
click at [900, 374] on input "checkbox" at bounding box center [901, 370] width 15 height 15
checkbox input "false"
